Goal: Task Accomplishment & Management: Use online tool/utility

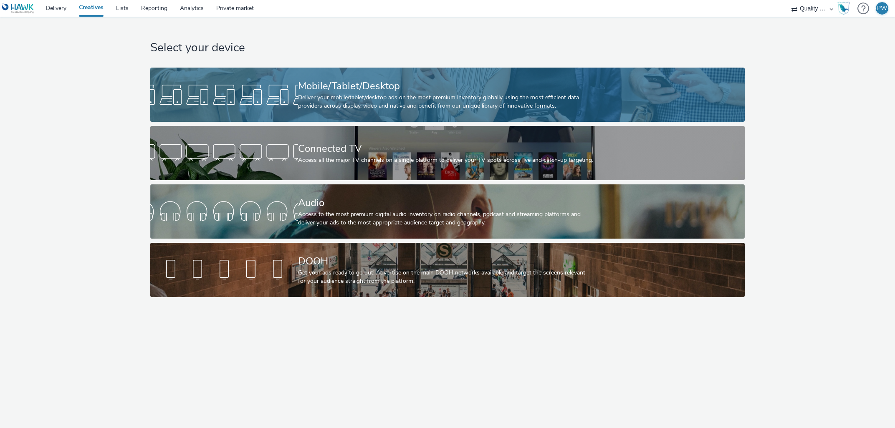
click at [367, 98] on div "Deliver your mobile/tablet/desktop ads on the most premium inventory globally u…" at bounding box center [445, 101] width 295 height 17
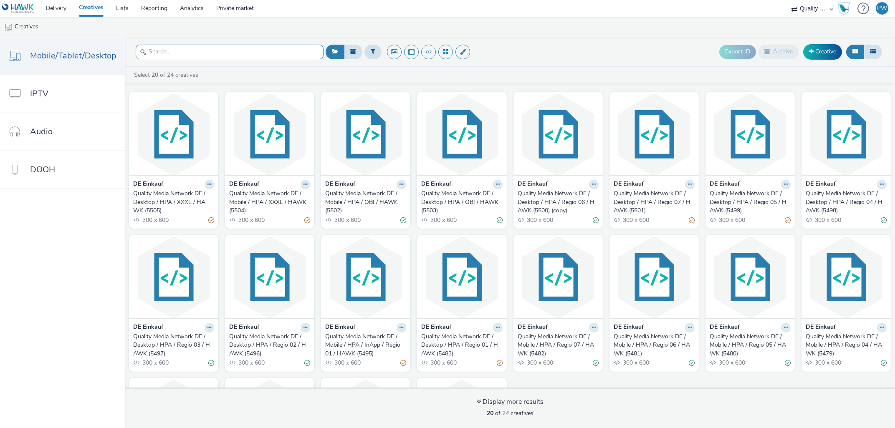
click at [202, 53] on input "text" at bounding box center [230, 52] width 188 height 15
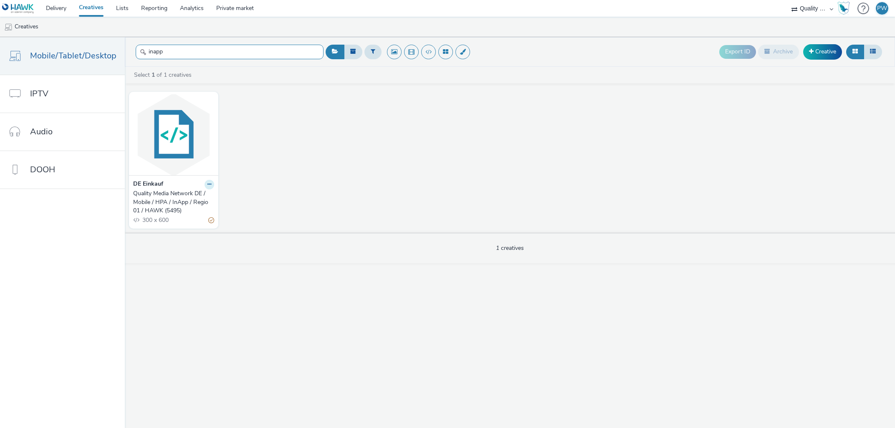
type input "inapp"
click at [207, 187] on icon at bounding box center [209, 184] width 4 height 5
click at [197, 215] on link "Duplicate" at bounding box center [182, 215] width 63 height 17
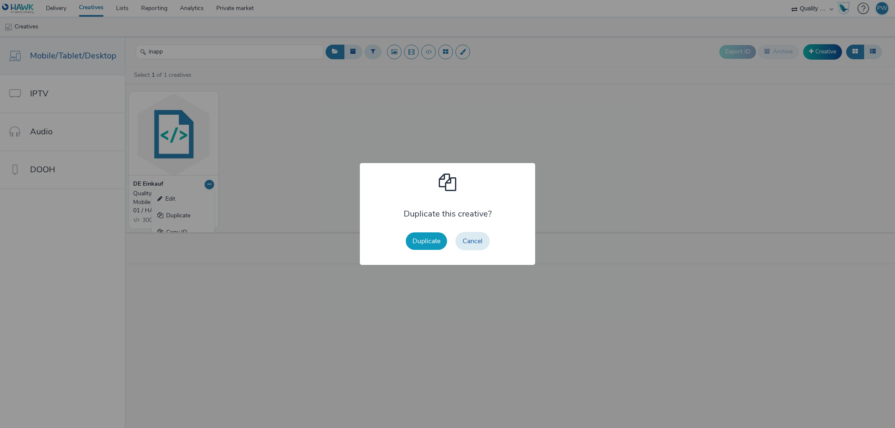
click at [424, 239] on button "Duplicate" at bounding box center [426, 241] width 41 height 18
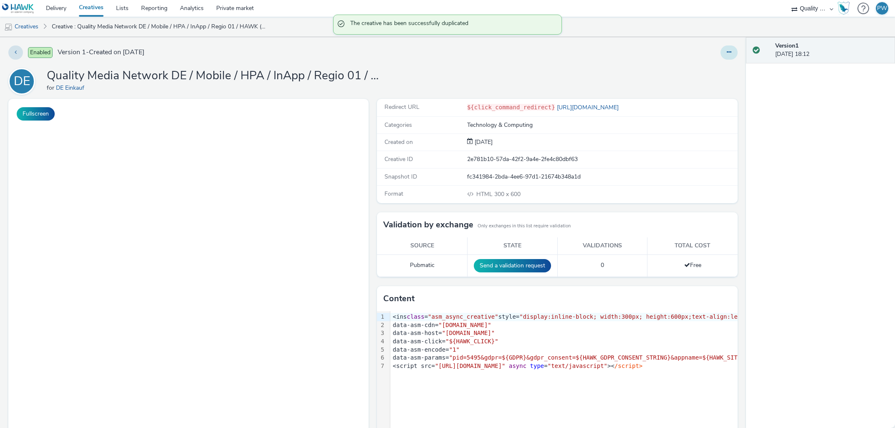
click at [726, 53] on button at bounding box center [728, 52] width 17 height 14
click at [702, 72] on link "Edit" at bounding box center [706, 69] width 63 height 17
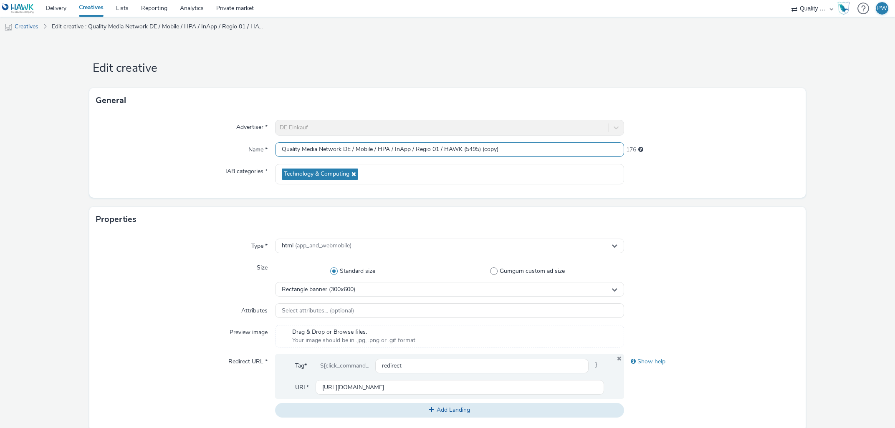
click at [386, 150] on input "Quality Media Network DE / Mobile / HPA / InApp / Regio 01 / HAWK (5495) (copy)" at bounding box center [449, 149] width 349 height 15
type input "Quality Media Network DE / Mobile / Interstitial / InApp / Regio 01 / HAWK (549…"
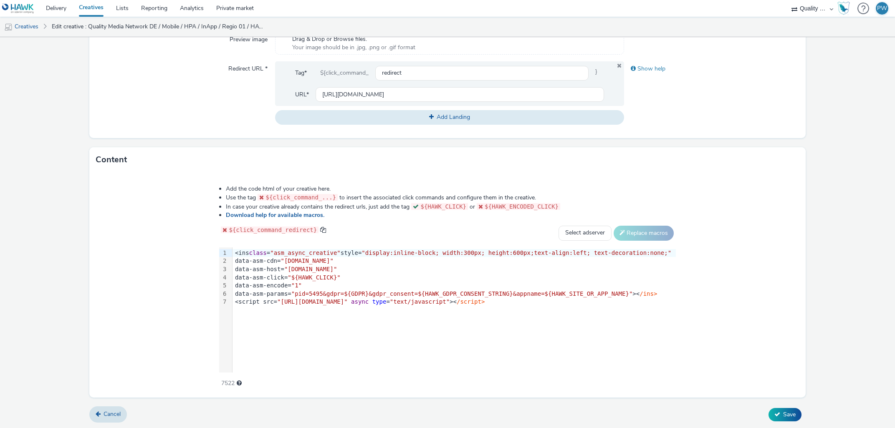
click at [469, 252] on span ""display:inline-block; width:300px; height:600px;text-align:left; text-decorati…" at bounding box center [516, 253] width 310 height 7
click at [329, 292] on span ""pid=5495&gdpr=${GDPR}&gdpr_consent=${HAWK_GDPR_CONSENT_STRING}&appname=${HAWK_…" at bounding box center [461, 293] width 341 height 7
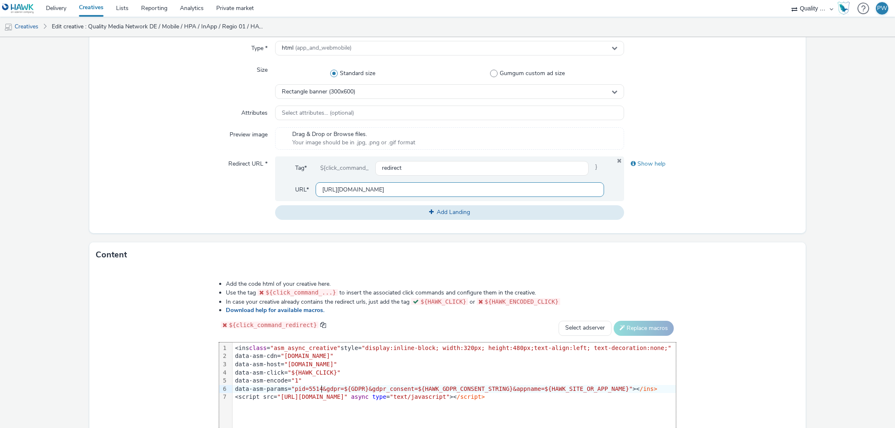
scroll to position [0, 0]
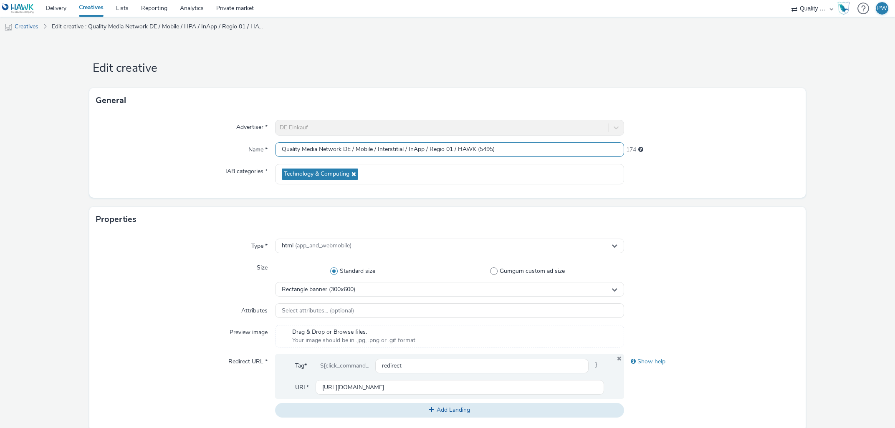
click at [483, 149] on input "Quality Media Network DE / Mobile / Interstitial / InApp / Regio 01 / HAWK (549…" at bounding box center [449, 149] width 349 height 15
paste input "514"
type input "Quality Media Network DE / Mobile / Interstitial / InApp / Regio 01 / HAWK (551…"
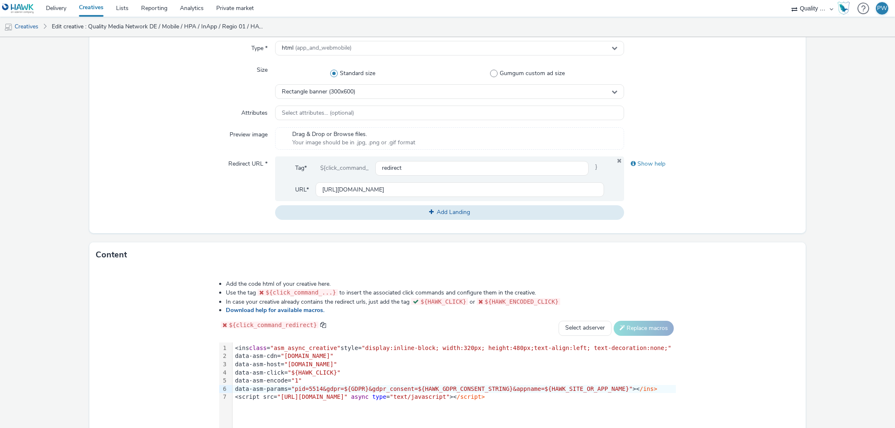
scroll to position [55, 0]
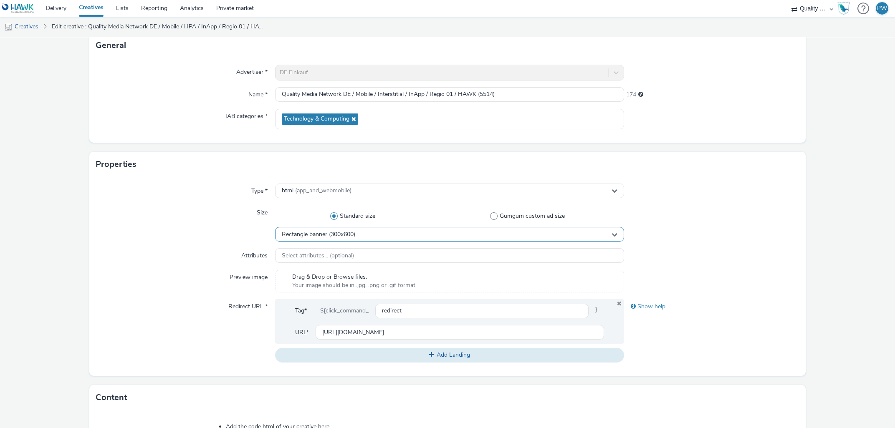
click at [336, 236] on span "Rectangle banner (300x600)" at bounding box center [318, 234] width 73 height 7
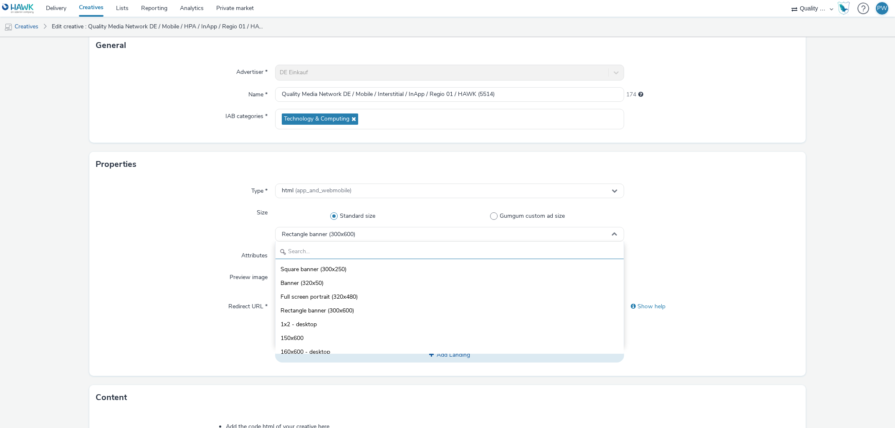
click at [330, 252] on input "text" at bounding box center [449, 252] width 348 height 15
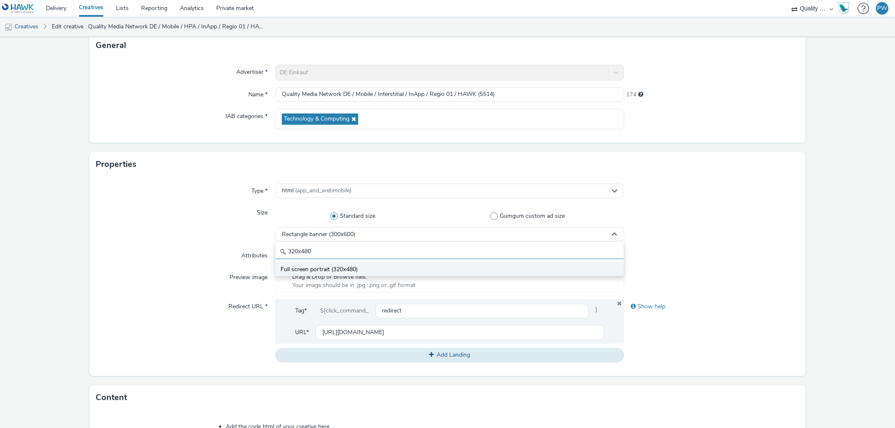
type input "320x480"
click at [325, 270] on span "Full screen portrait (320x480)" at bounding box center [318, 269] width 77 height 8
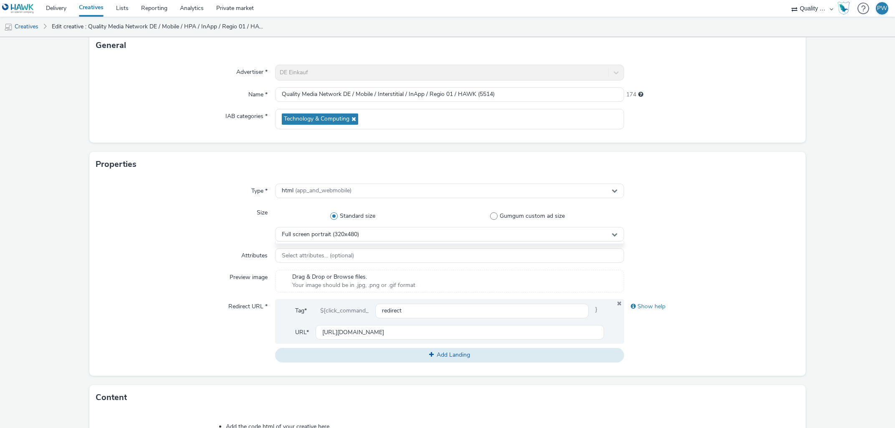
click at [235, 277] on label "Preview image" at bounding box center [248, 276] width 45 height 12
click at [353, 119] on icon at bounding box center [352, 119] width 7 height 6
click at [353, 119] on div "Technology & Computing" at bounding box center [449, 119] width 349 height 20
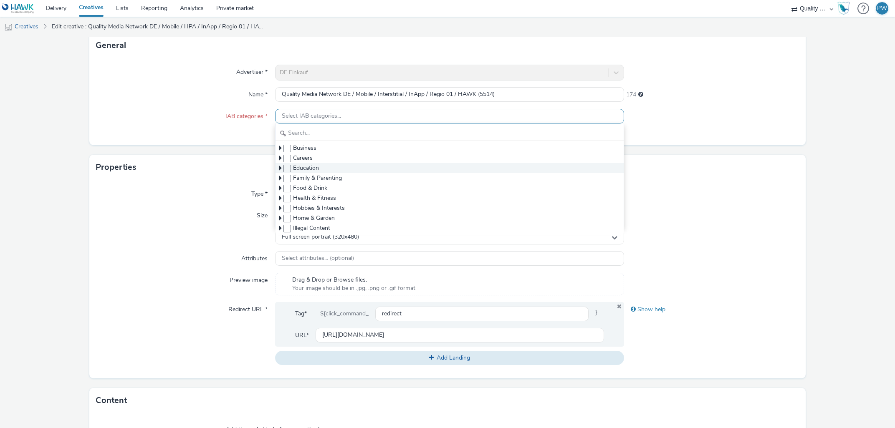
scroll to position [47, 0]
click at [287, 201] on span at bounding box center [287, 203] width 8 height 8
checkbox input "true"
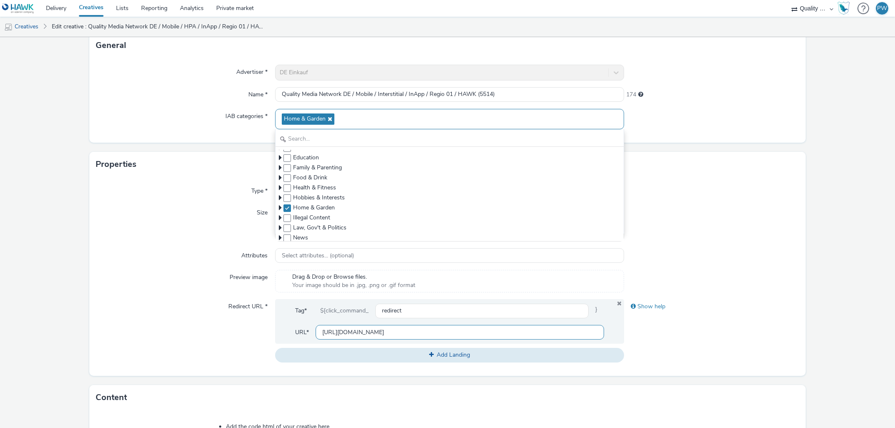
click at [392, 337] on input "[URL][DOMAIN_NAME]" at bounding box center [459, 332] width 289 height 15
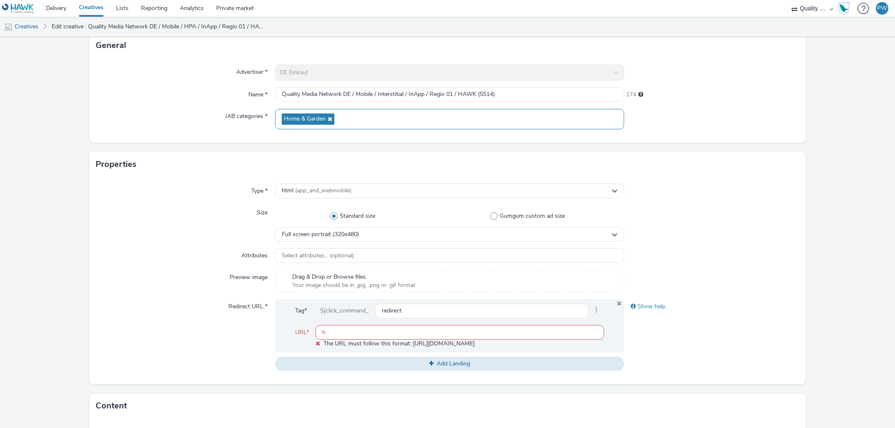
paste input "[URL][DOMAIN_NAME]"
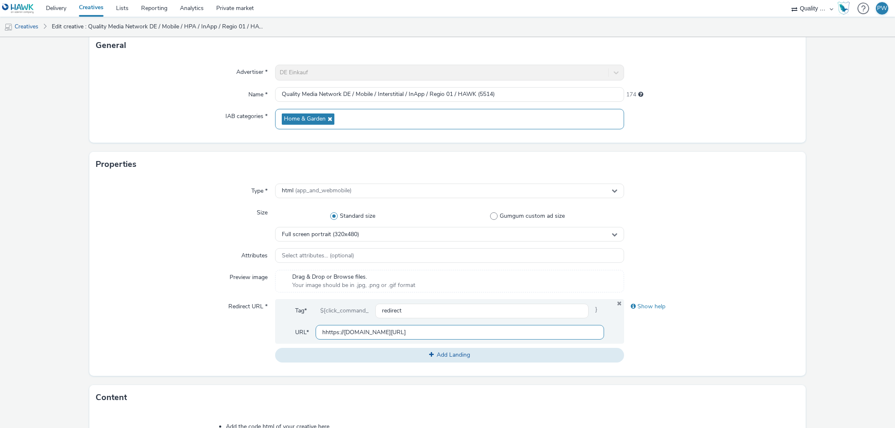
paste input "text"
type input "[URL][DOMAIN_NAME]"
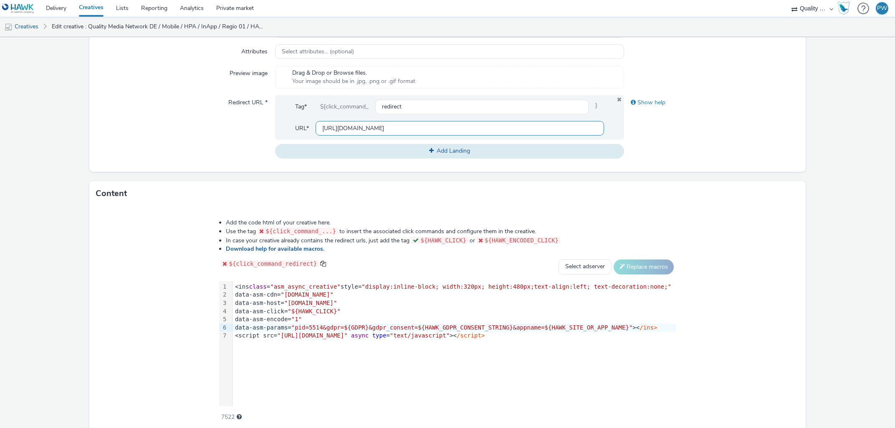
scroll to position [293, 0]
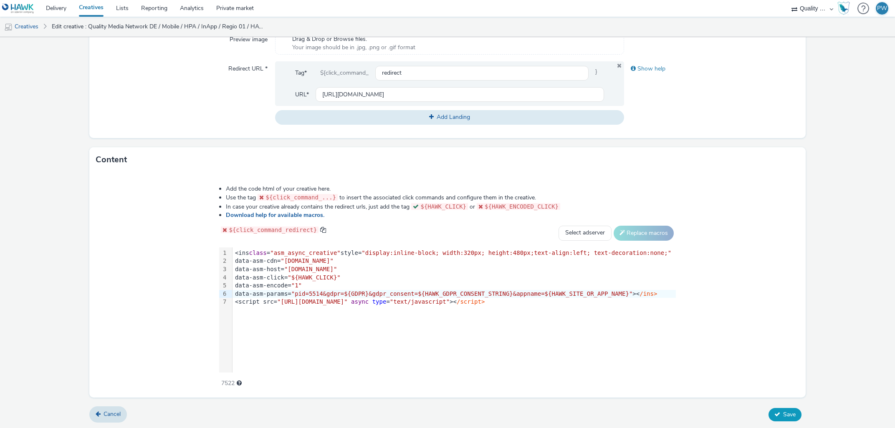
click at [780, 411] on button "Save" at bounding box center [784, 414] width 33 height 13
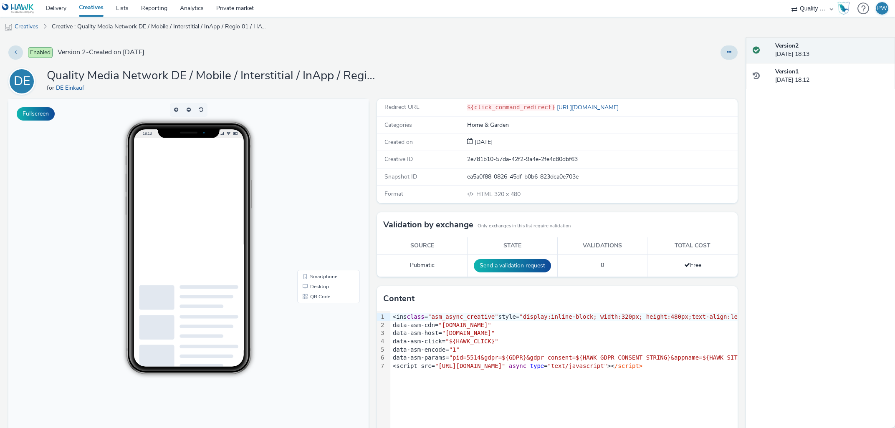
click at [249, 55] on div "Enabled Version 2 - Created on [DATE]" at bounding box center [226, 52] width 437 height 14
click at [65, 11] on link "Delivery" at bounding box center [56, 8] width 33 height 17
